Goal: Check status: Check status

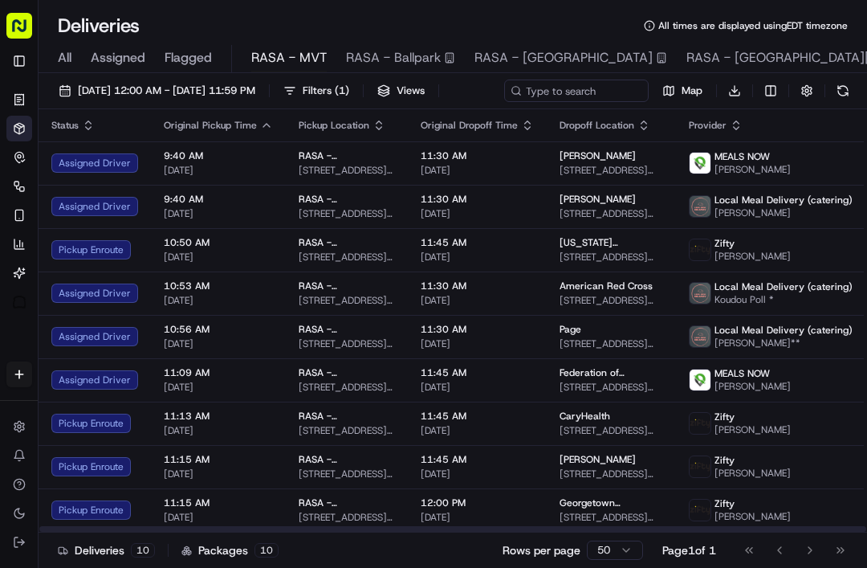
click at [566, 162] on span "[PERSON_NAME]" at bounding box center [597, 155] width 76 height 13
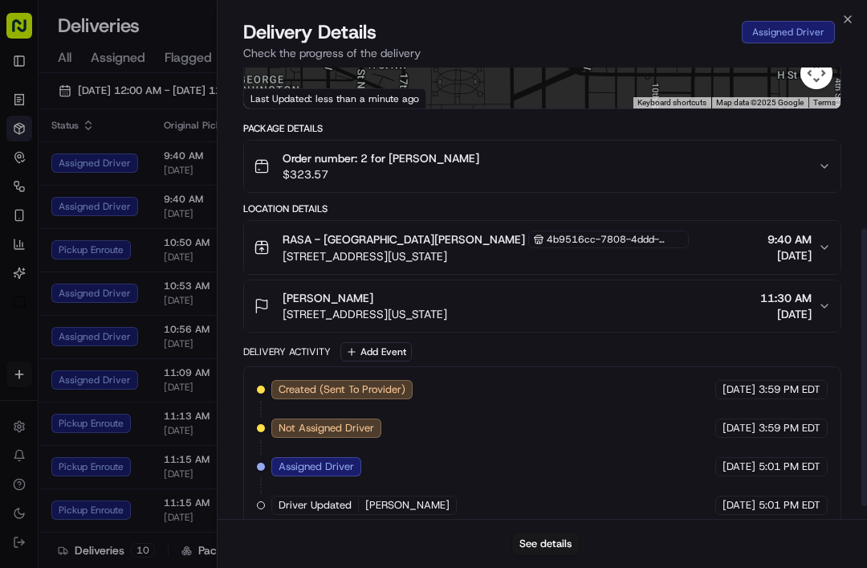
scroll to position [261, 0]
click at [576, 547] on button "See details" at bounding box center [545, 543] width 67 height 22
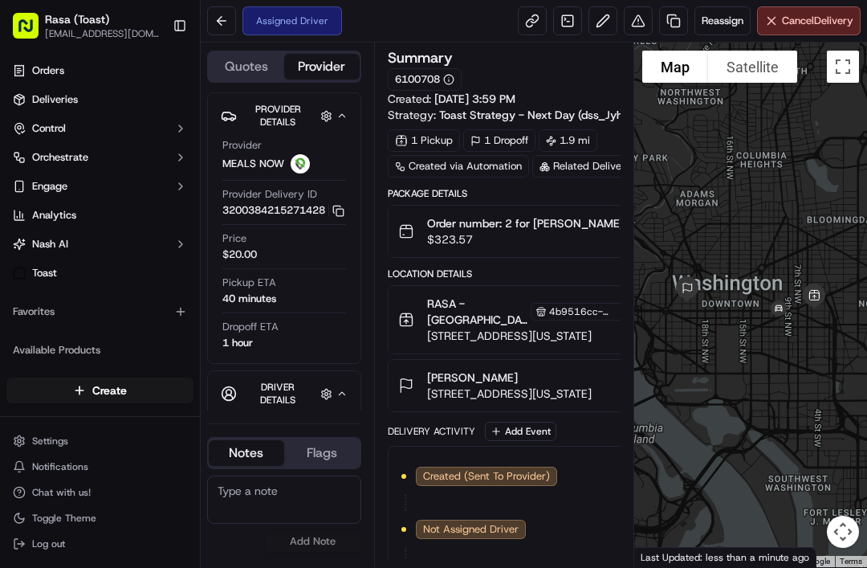
click at [659, 172] on icon at bounding box center [664, 166] width 10 height 10
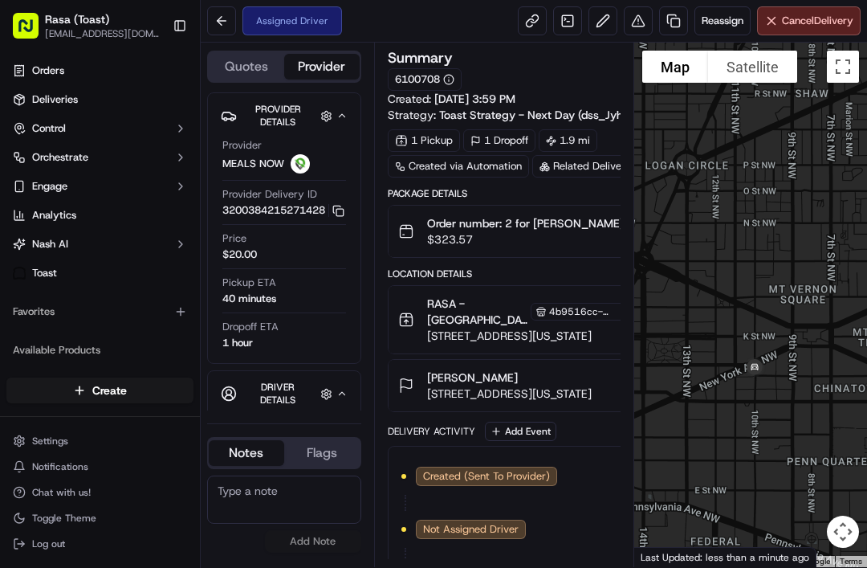
click at [215, 13] on button at bounding box center [221, 20] width 29 height 29
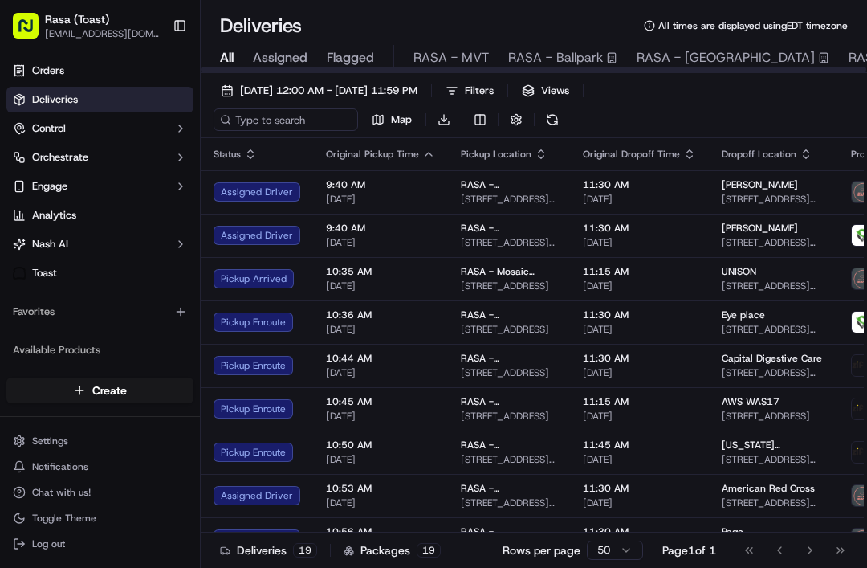
click at [479, 61] on span "RASA - MVT" at bounding box center [450, 57] width 75 height 19
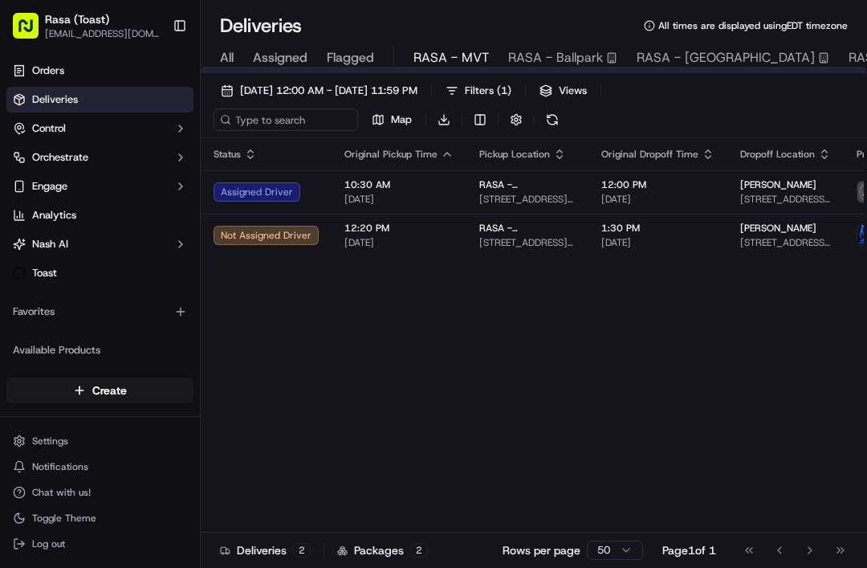
click at [457, 55] on span "RASA - MVT" at bounding box center [450, 57] width 75 height 19
click at [417, 87] on span "09/24/2025 12:00 AM - 09/24/2025 11:59 PM" at bounding box center [328, 90] width 177 height 14
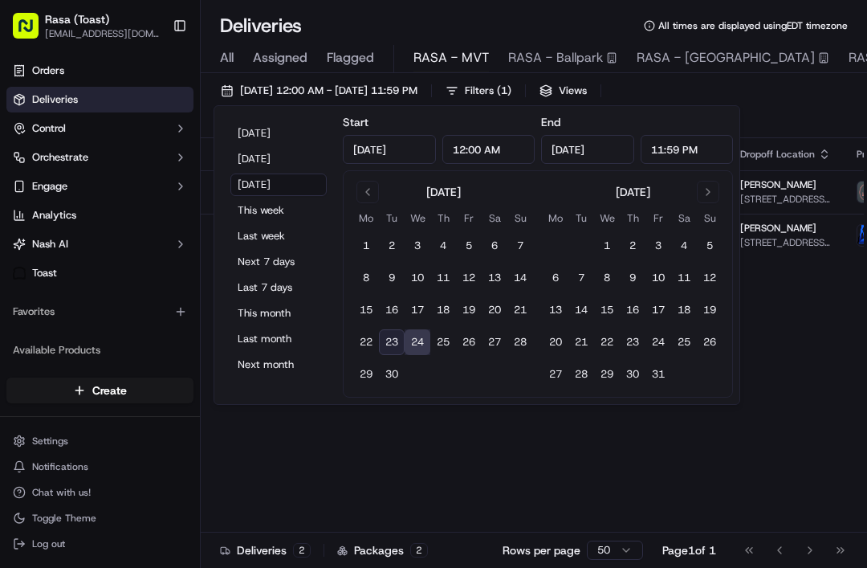
click at [389, 340] on button "23" at bounding box center [392, 342] width 26 height 26
type input "Sep 23, 2025"
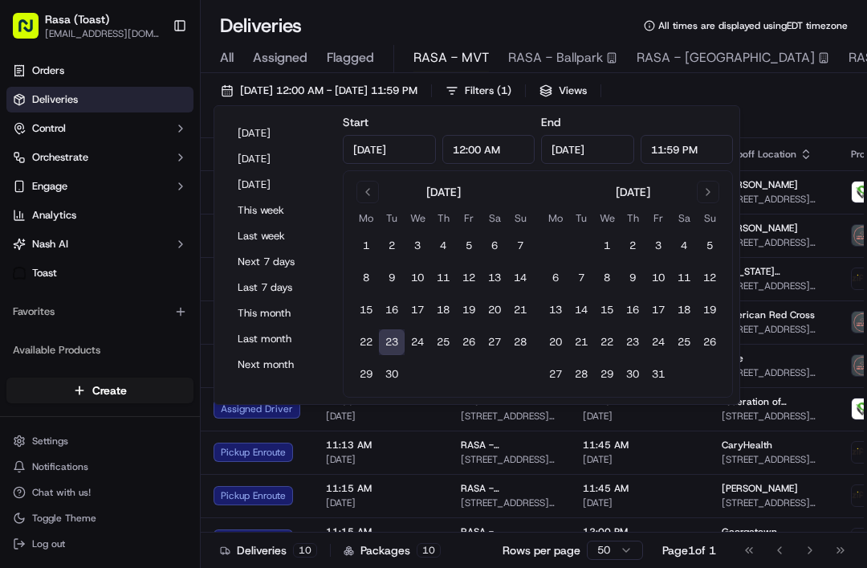
click at [502, 462] on span "[STREET_ADDRESS][US_STATE]" at bounding box center [509, 459] width 96 height 13
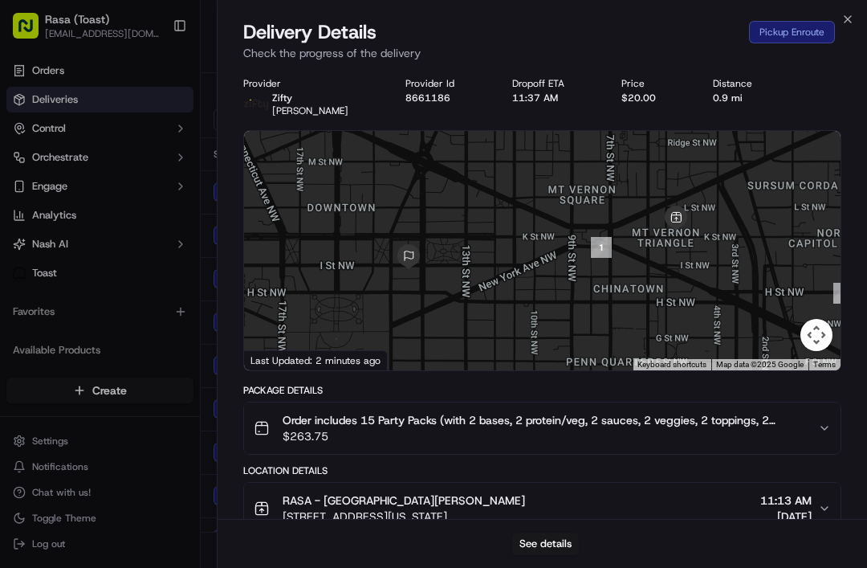
click at [203, 238] on div at bounding box center [433, 284] width 867 height 568
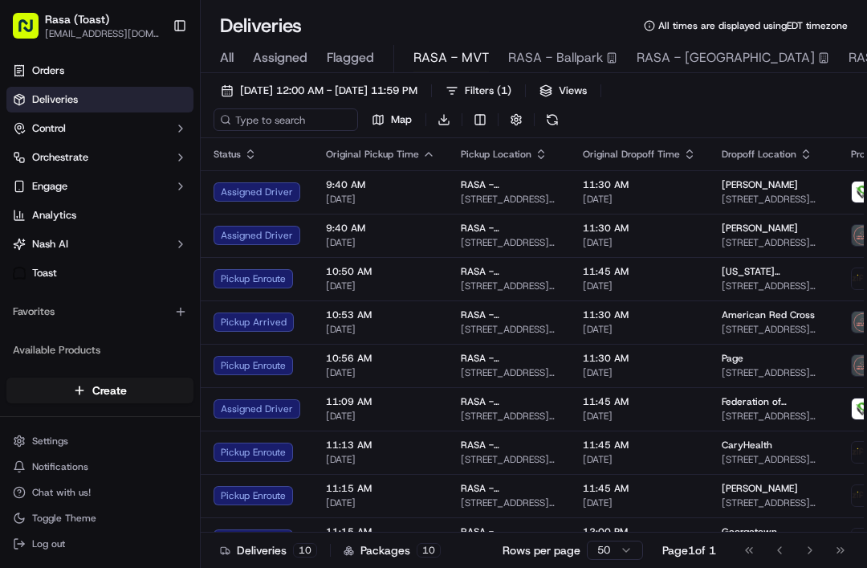
click at [352, 204] on span "[DATE]" at bounding box center [380, 199] width 109 height 13
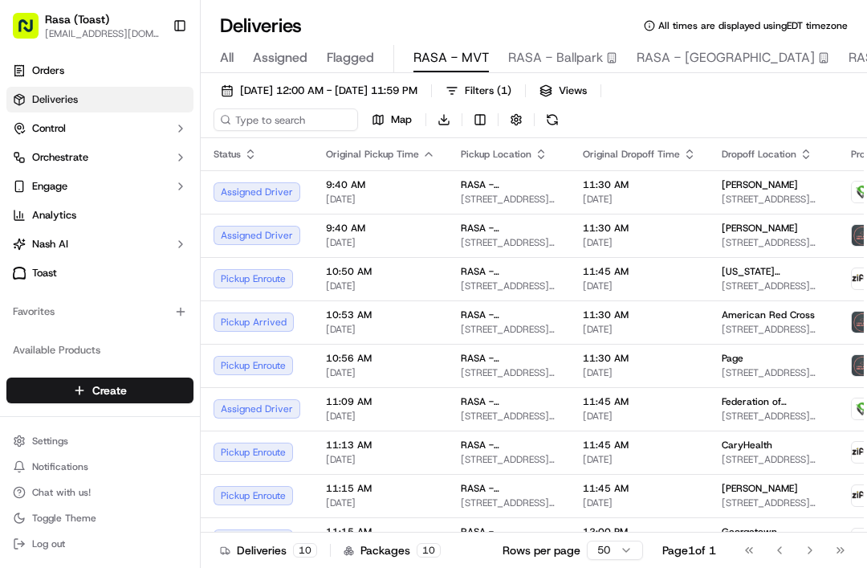
click at [186, 31] on button "Toggle Sidebar" at bounding box center [179, 25] width 27 height 27
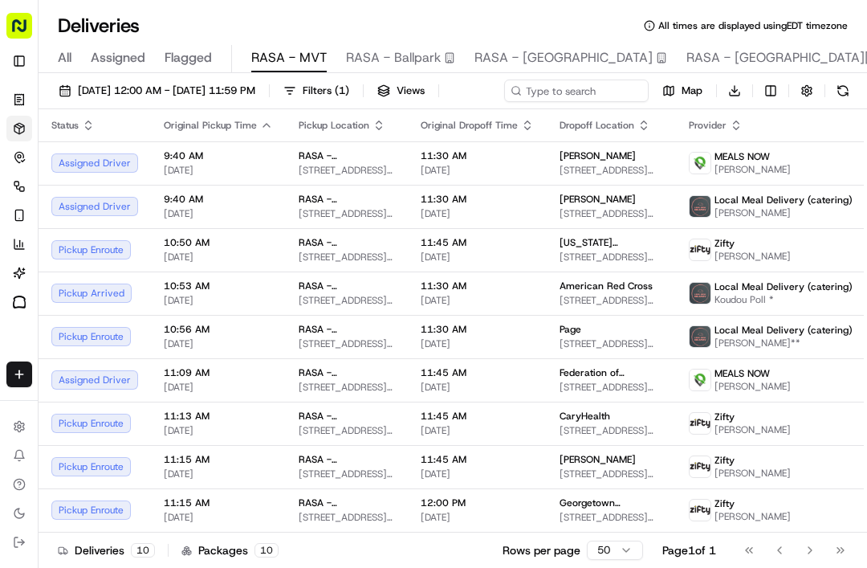
click at [559, 162] on span "[PERSON_NAME]" at bounding box center [597, 155] width 76 height 13
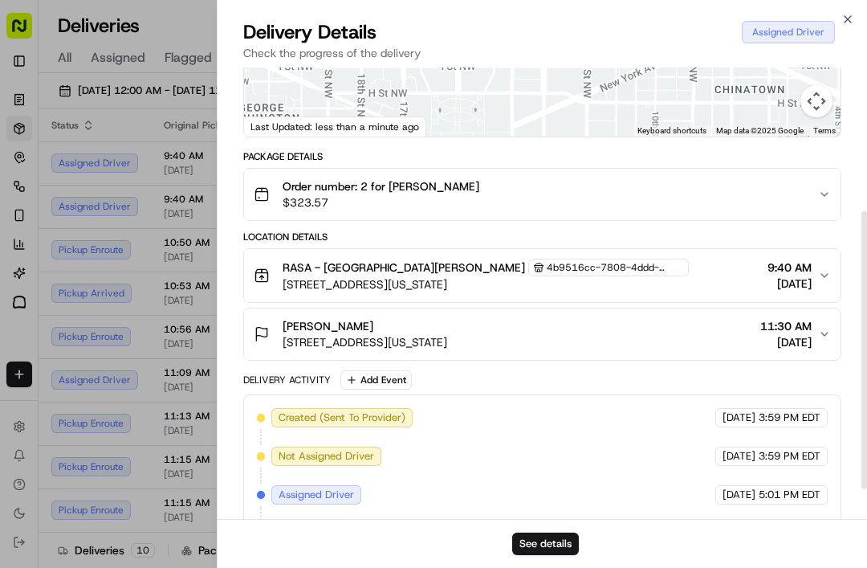
scroll to position [237, 0]
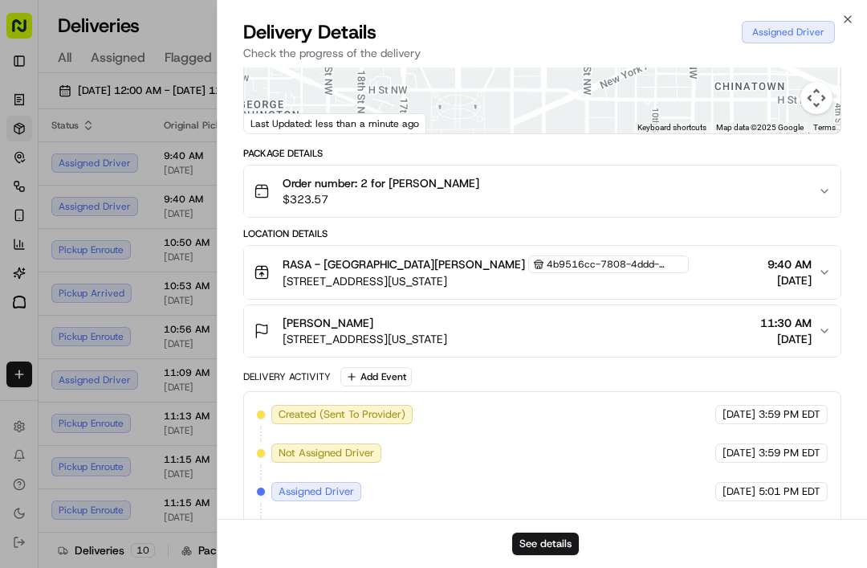
click at [801, 271] on span "9:40 AM" at bounding box center [789, 264] width 44 height 16
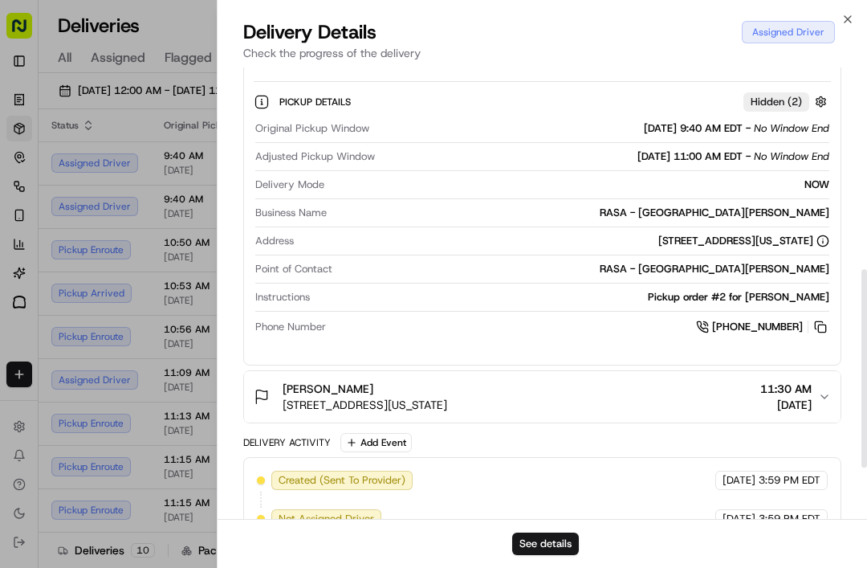
scroll to position [457, 0]
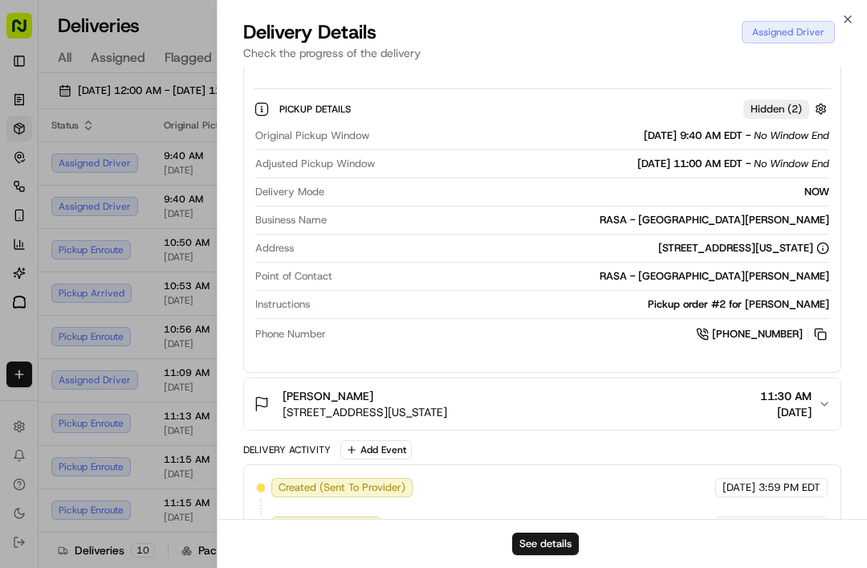
click at [762, 187] on div "NOW" at bounding box center [580, 192] width 498 height 14
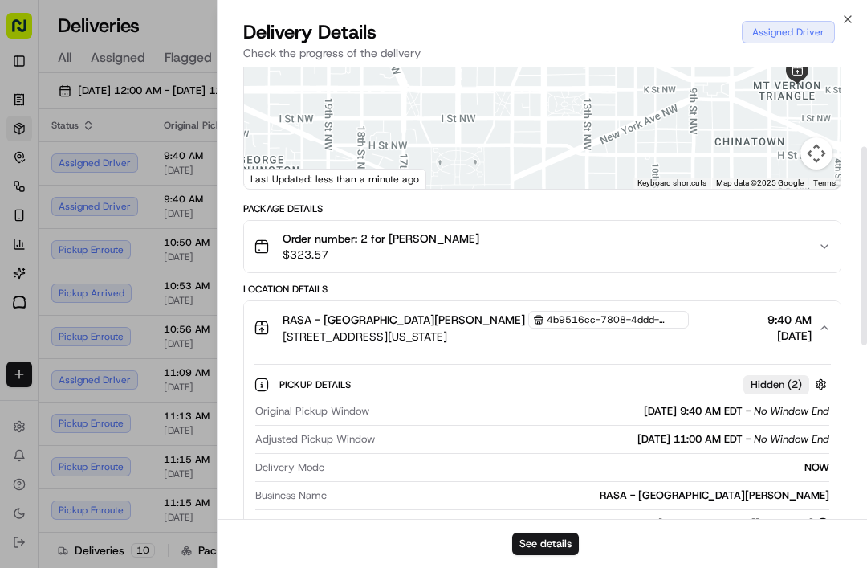
scroll to position [179, 0]
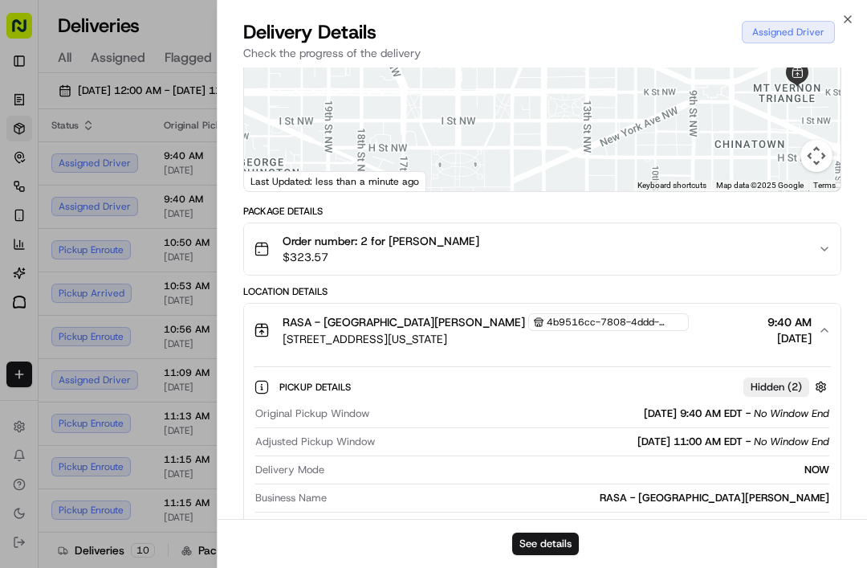
click at [853, 15] on icon "button" at bounding box center [847, 19] width 13 height 13
